Goal: Navigation & Orientation: Find specific page/section

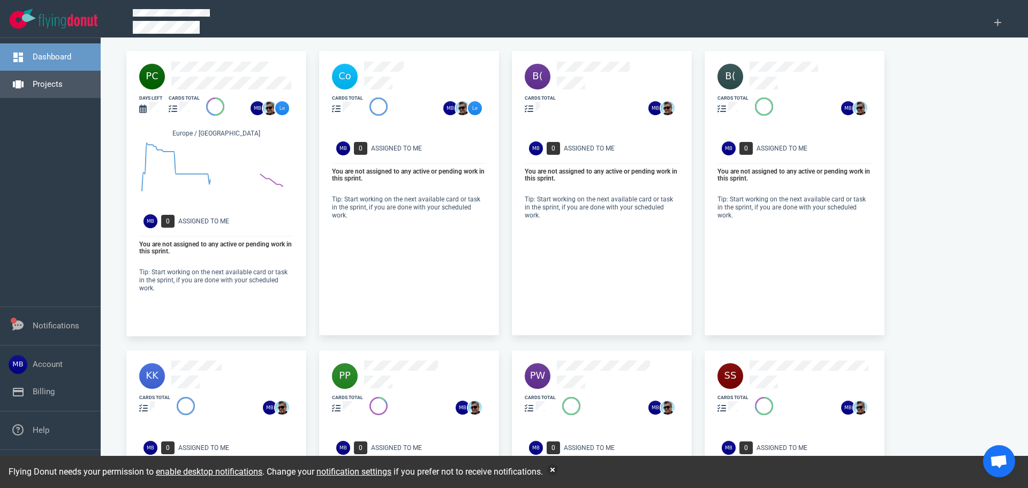
click at [33, 82] on link "Projects" at bounding box center [48, 84] width 30 height 10
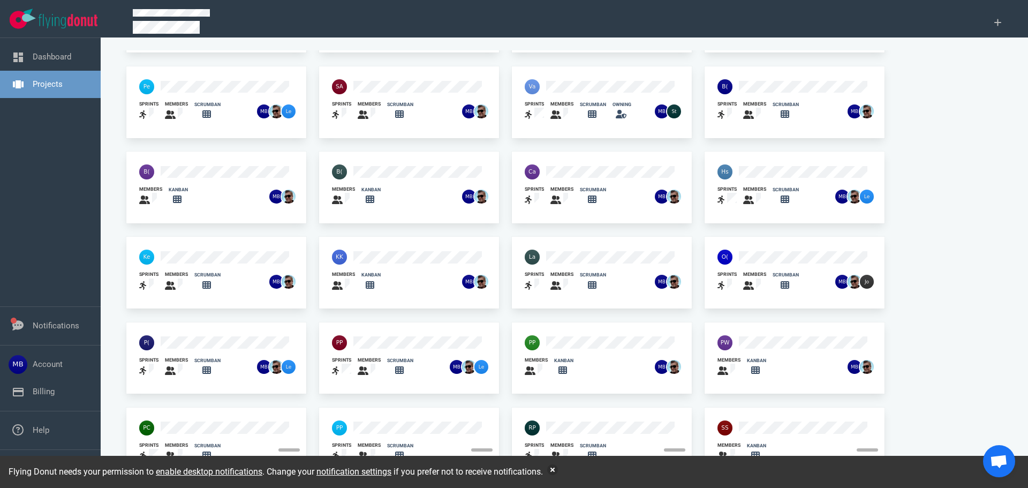
scroll to position [70, 0]
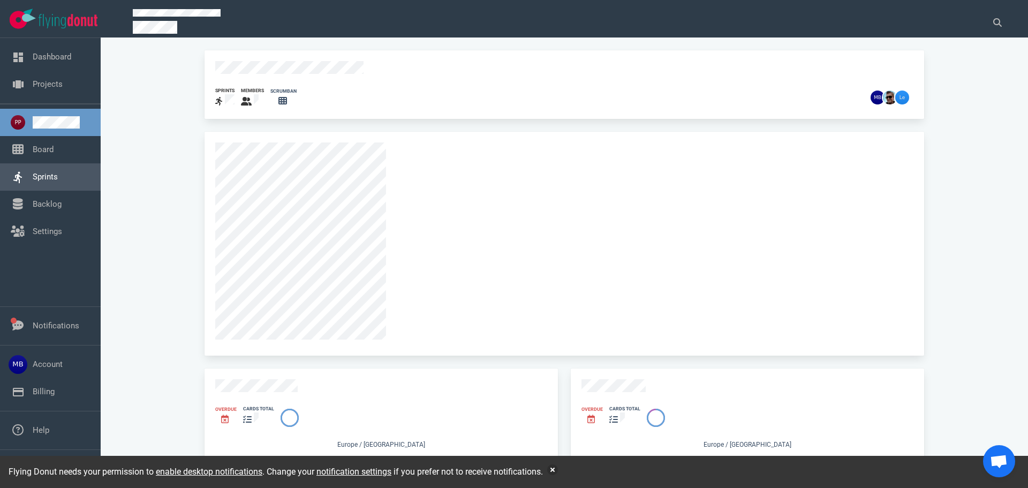
click at [58, 172] on link "Sprints" at bounding box center [45, 177] width 25 height 10
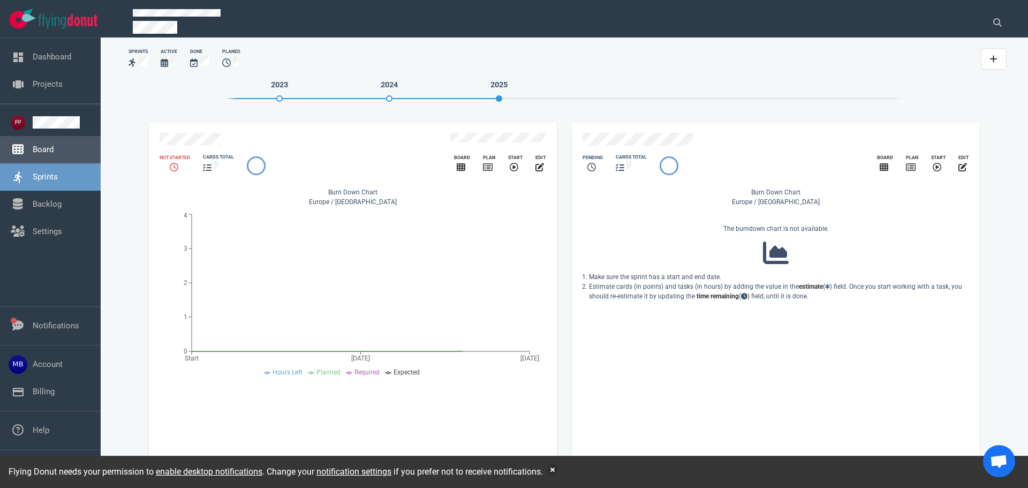
click at [54, 154] on link "Board" at bounding box center [43, 150] width 21 height 10
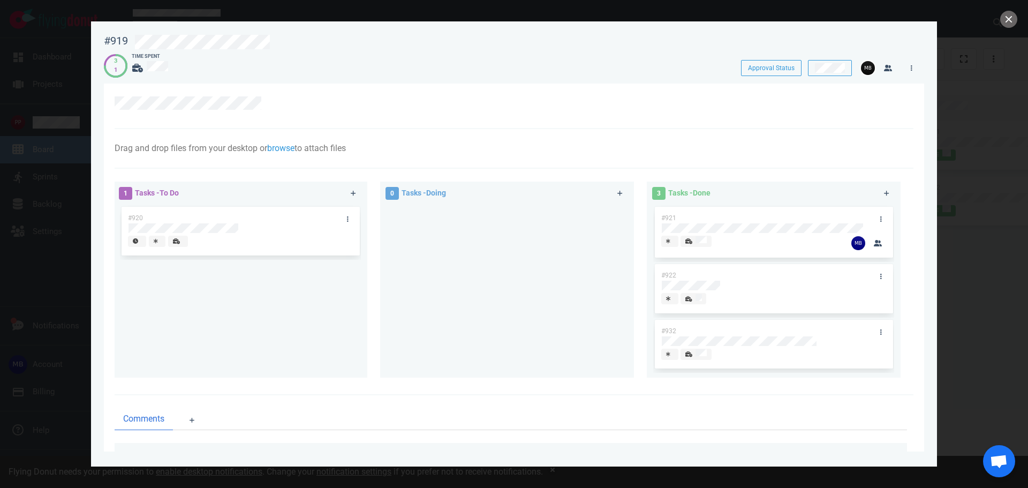
click at [61, 106] on div at bounding box center [514, 244] width 1028 height 488
drag, startPoint x: 64, startPoint y: 106, endPoint x: 81, endPoint y: 103, distance: 17.3
click at [64, 106] on div at bounding box center [514, 244] width 1028 height 488
click at [1013, 19] on button "close" at bounding box center [1009, 19] width 17 height 17
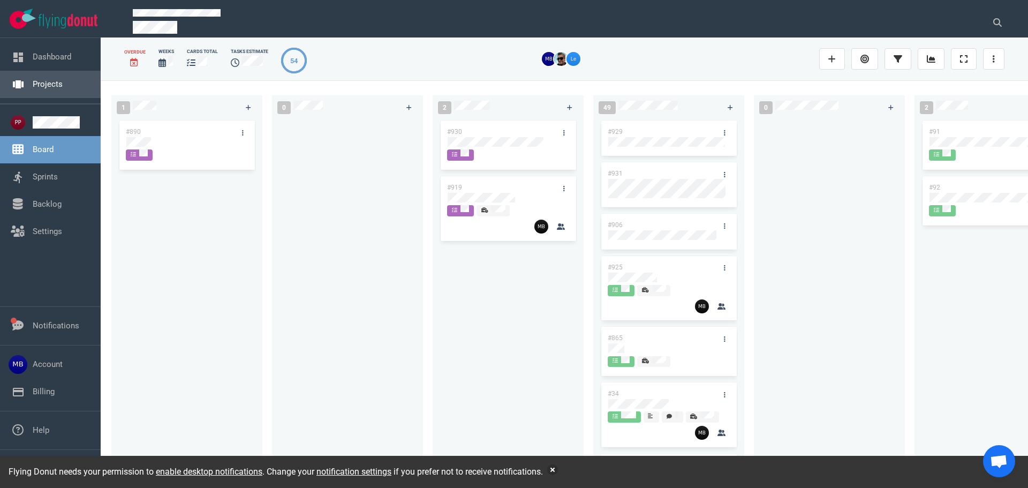
click at [33, 79] on link "Projects" at bounding box center [48, 84] width 30 height 10
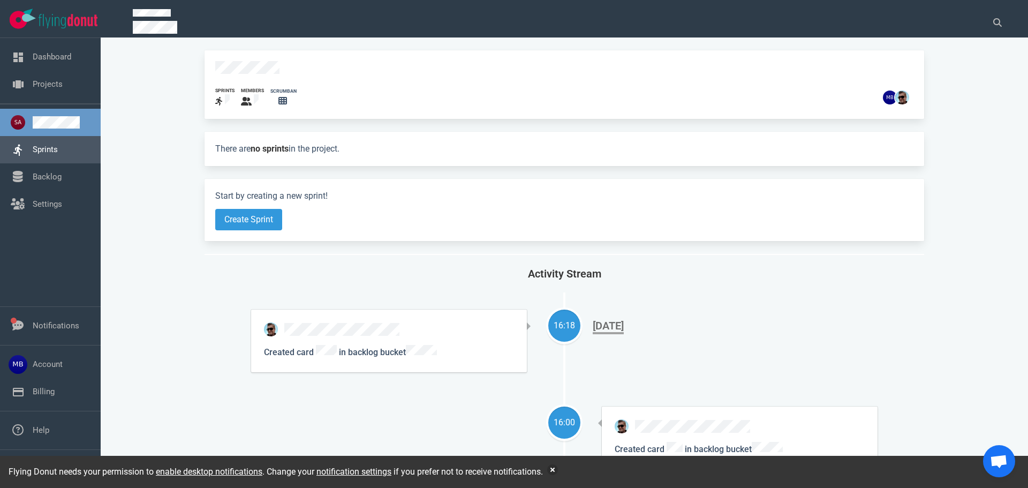
click at [56, 152] on link "Sprints" at bounding box center [45, 150] width 25 height 10
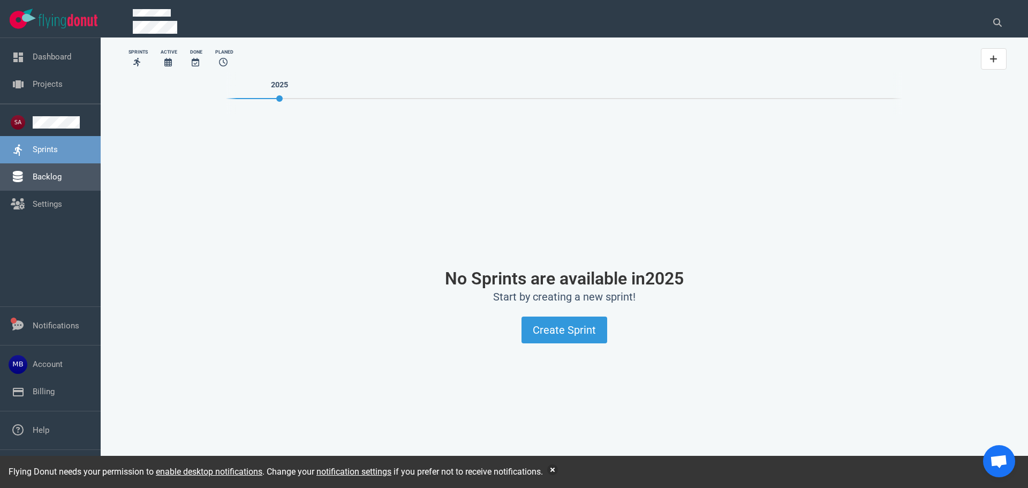
click at [51, 182] on link "Backlog" at bounding box center [47, 177] width 29 height 10
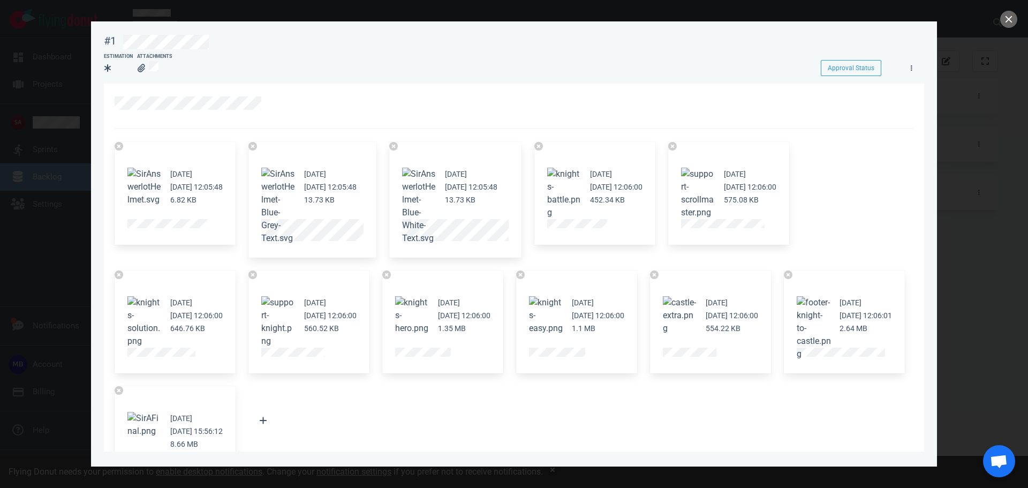
click at [40, 368] on div at bounding box center [514, 244] width 1028 height 488
click at [290, 168] on button "Zoom image" at bounding box center [278, 206] width 34 height 77
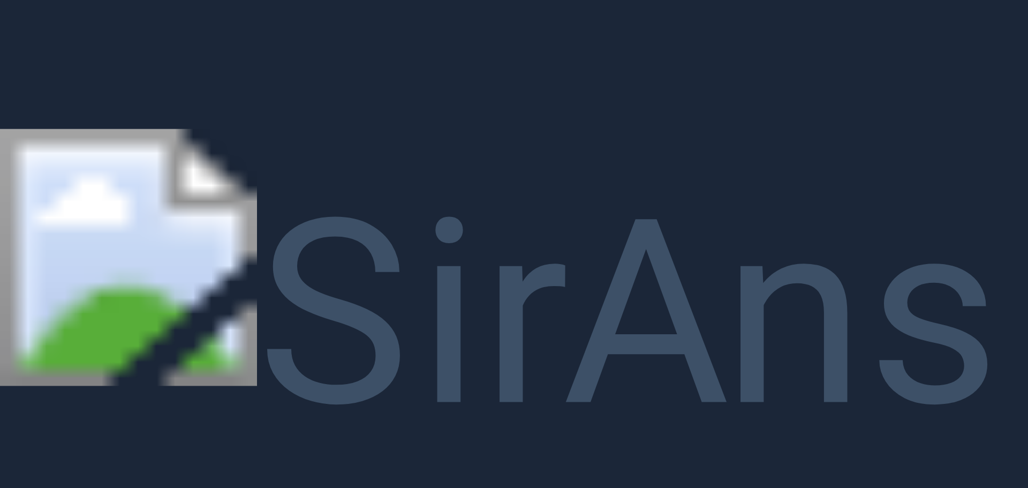
drag, startPoint x: 553, startPoint y: 208, endPoint x: 545, endPoint y: 204, distance: 9.4
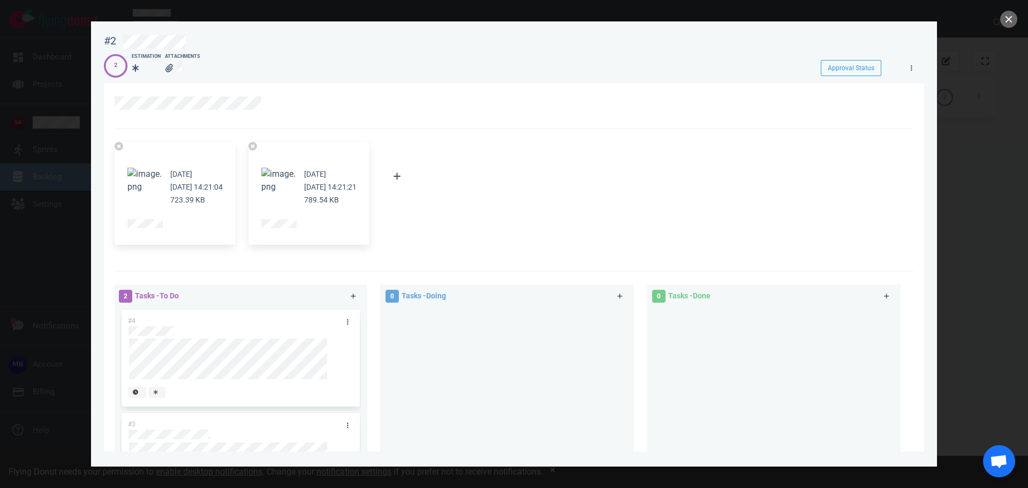
click at [140, 168] on button "Zoom image" at bounding box center [144, 181] width 34 height 26
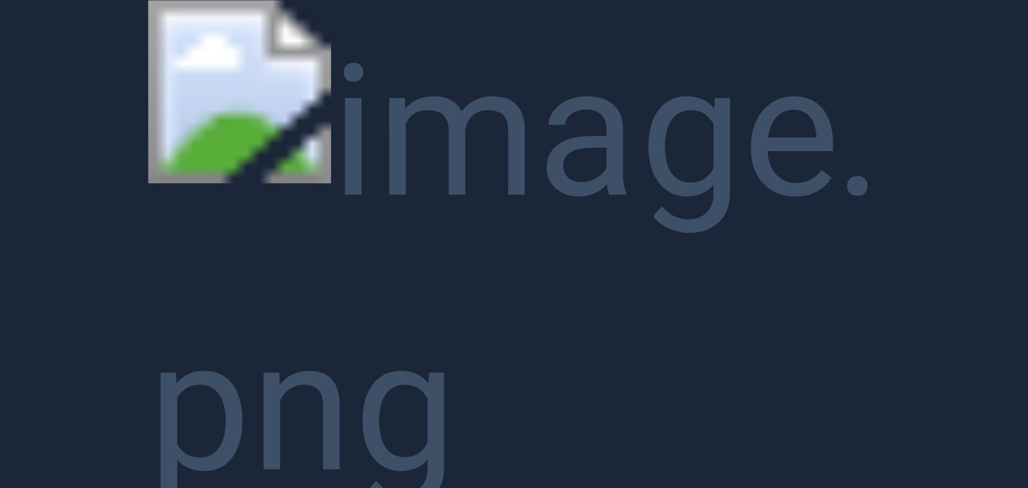
click at [108, 175] on button "Unzoom image" at bounding box center [514, 244] width 1028 height 488
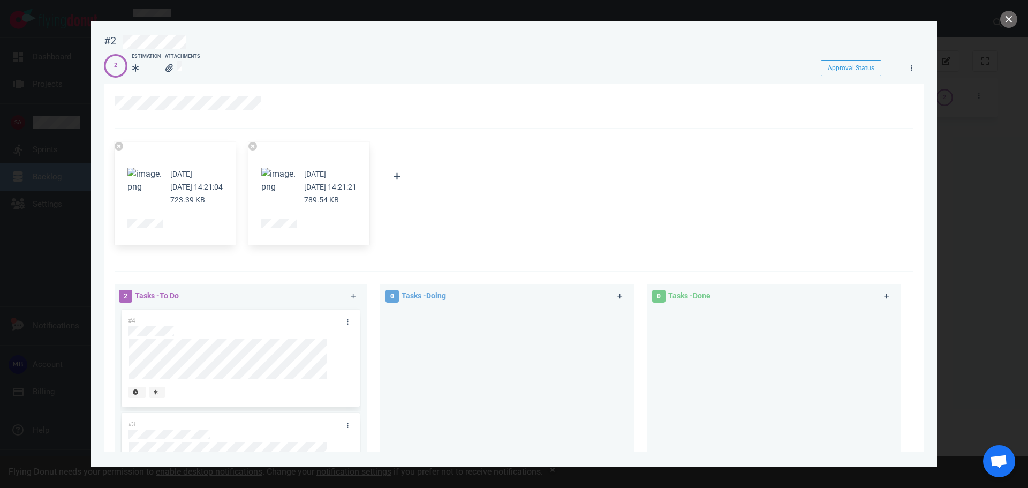
click at [296, 172] on button "Zoom image" at bounding box center [278, 181] width 34 height 26
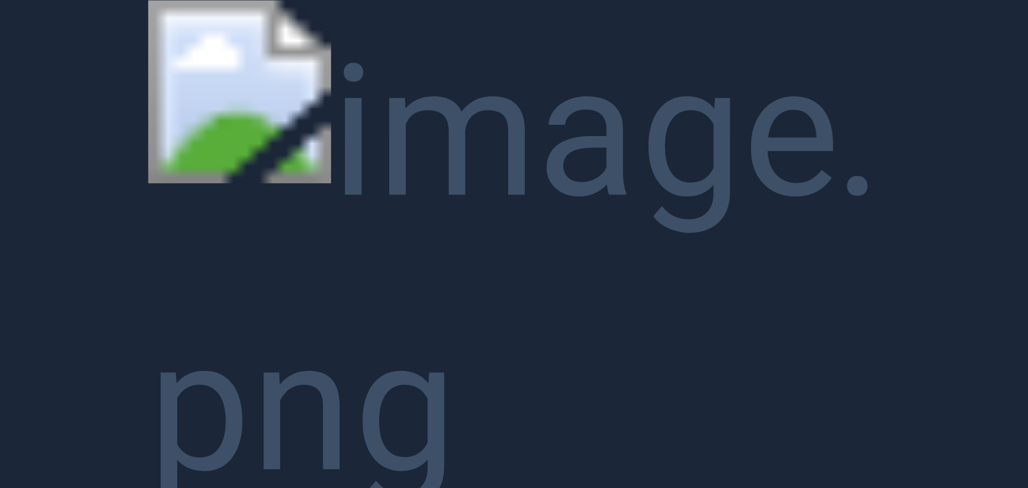
click at [88, 231] on button "Unzoom image" at bounding box center [514, 244] width 1028 height 488
